Goal: Find contact information: Find contact information

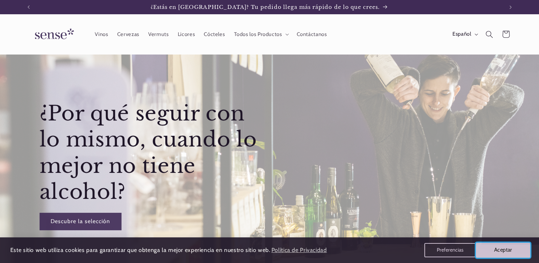
click at [516, 255] on button "Aceptar" at bounding box center [503, 250] width 55 height 15
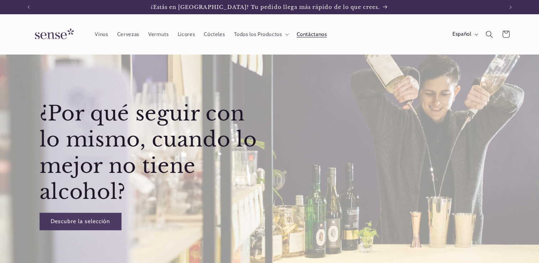
click at [312, 38] on link "Contáctanos" at bounding box center [311, 34] width 39 height 16
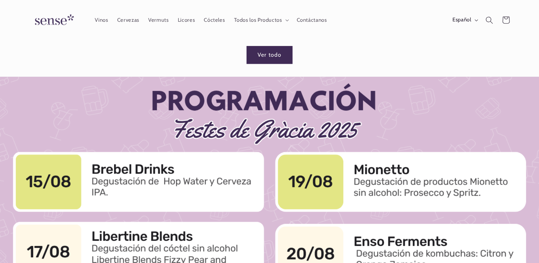
scroll to position [481, 0]
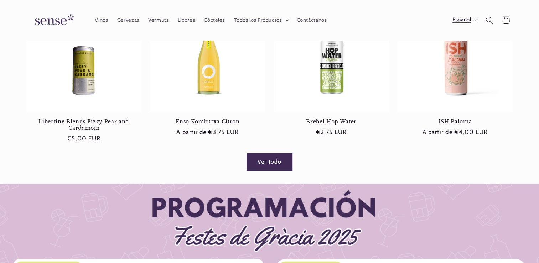
click at [477, 18] on button "Español" at bounding box center [464, 20] width 33 height 14
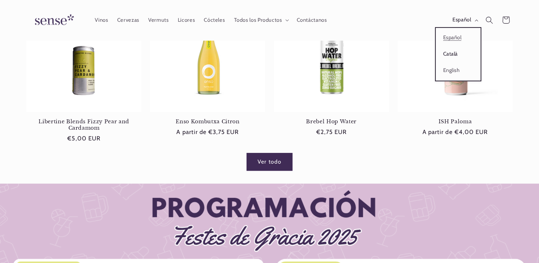
click at [456, 54] on link "Català" at bounding box center [458, 54] width 45 height 16
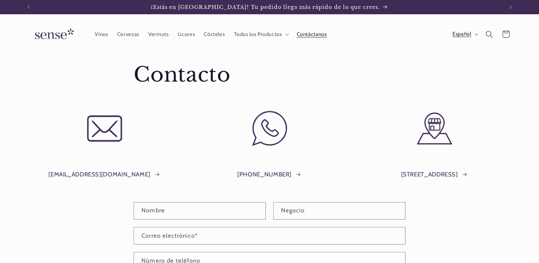
click at [467, 35] on span "Español" at bounding box center [462, 34] width 19 height 8
click at [455, 66] on link "Català" at bounding box center [458, 68] width 45 height 16
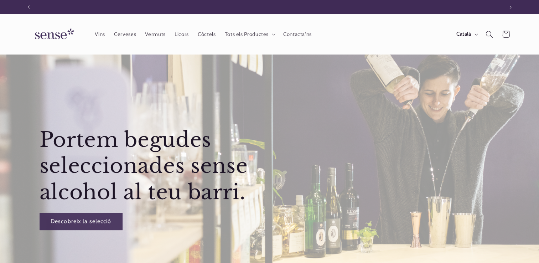
scroll to position [0, 475]
